Goal: Task Accomplishment & Management: Manage account settings

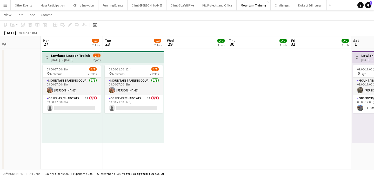
scroll to position [33, 0]
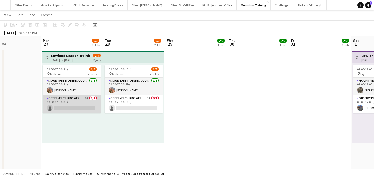
click at [67, 102] on app-card-role "Observer/Shadower 1A 0/1 09:00-17:00 (8h) single-neutral-actions" at bounding box center [72, 104] width 58 height 18
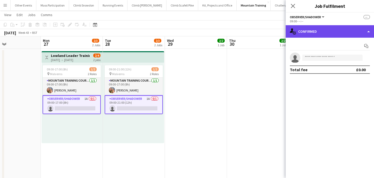
click at [311, 30] on div "single-neutral-actions-check-2 Confirmed" at bounding box center [330, 31] width 88 height 12
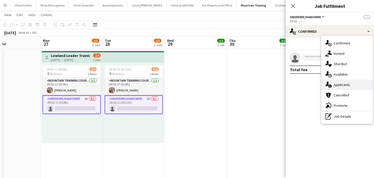
click at [341, 85] on span "Applicants" at bounding box center [342, 84] width 16 height 5
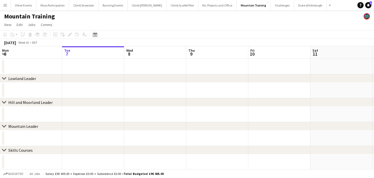
click at [95, 36] on icon at bounding box center [95, 35] width 2 height 2
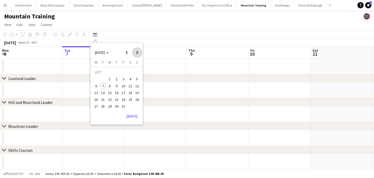
click at [137, 52] on span "Next month" at bounding box center [137, 52] width 10 height 10
click at [129, 53] on span "Previous month" at bounding box center [127, 52] width 10 height 10
click at [96, 107] on span "27" at bounding box center [96, 106] width 6 height 6
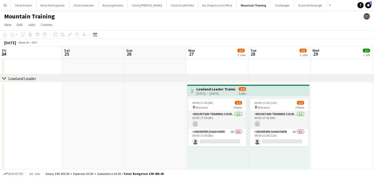
scroll to position [0, 178]
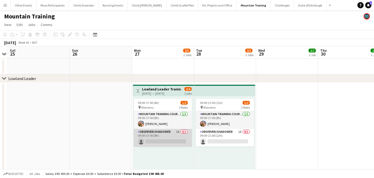
click at [163, 137] on app-card-role "Observer/Shadower 1A 0/1 09:00-17:00 (8h) single-neutral-actions" at bounding box center [163, 138] width 58 height 18
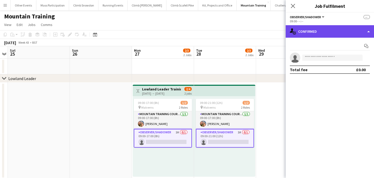
click at [324, 30] on div "single-neutral-actions-check-2 Confirmed" at bounding box center [330, 31] width 88 height 12
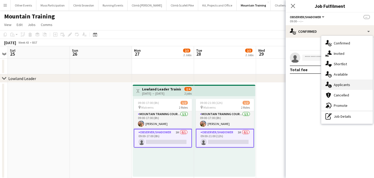
click at [342, 87] on span "Applicants" at bounding box center [342, 84] width 16 height 5
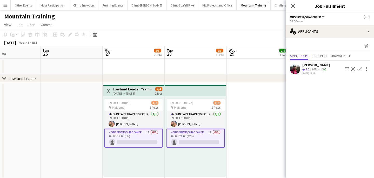
scroll to position [0, 208]
click at [80, 128] on app-date-cell at bounding box center [71, 131] width 62 height 96
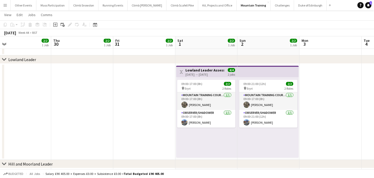
scroll to position [0, 135]
click at [84, 7] on button "Climb Snowdon Close" at bounding box center [83, 5] width 29 height 10
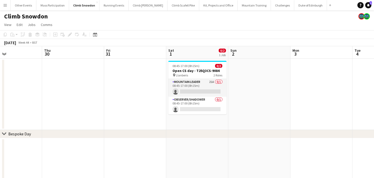
scroll to position [0, 207]
click at [18, 6] on button "Other Events Close" at bounding box center [24, 5] width 26 height 10
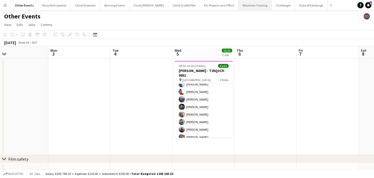
scroll to position [44, 0]
click at [241, 8] on button "Mountain Training Close" at bounding box center [254, 5] width 33 height 10
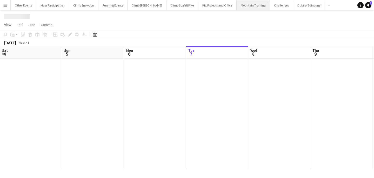
scroll to position [0, 124]
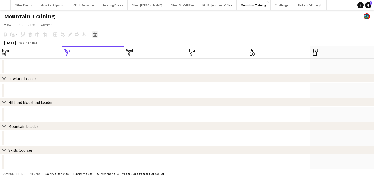
click at [95, 35] on icon at bounding box center [95, 35] width 2 height 2
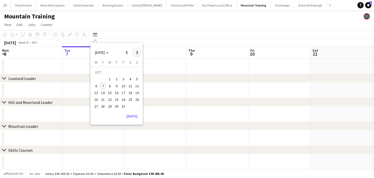
click at [137, 50] on span "Next month" at bounding box center [137, 52] width 10 height 10
click at [131, 87] on span "15" at bounding box center [130, 87] width 6 height 6
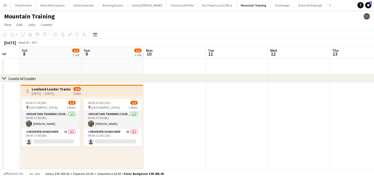
scroll to position [0, 156]
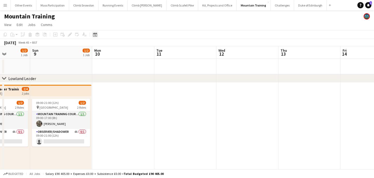
click at [95, 35] on icon at bounding box center [95, 35] width 2 height 2
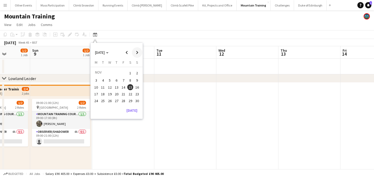
click at [136, 53] on span "Next month" at bounding box center [137, 52] width 10 height 10
click at [132, 79] on span "6" at bounding box center [130, 79] width 6 height 6
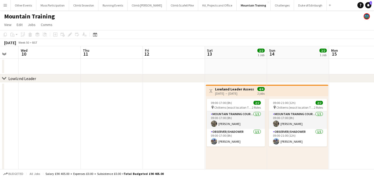
scroll to position [0, 170]
